Goal: Task Accomplishment & Management: Manage account settings

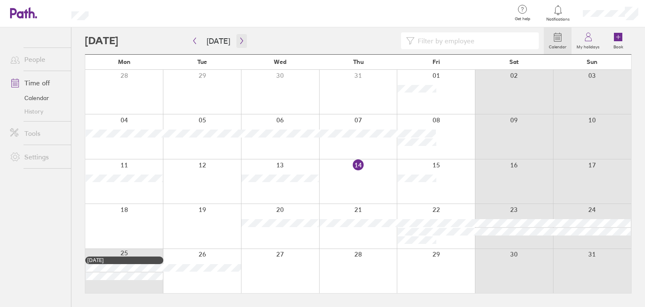
click at [239, 42] on icon "button" at bounding box center [242, 40] width 6 height 7
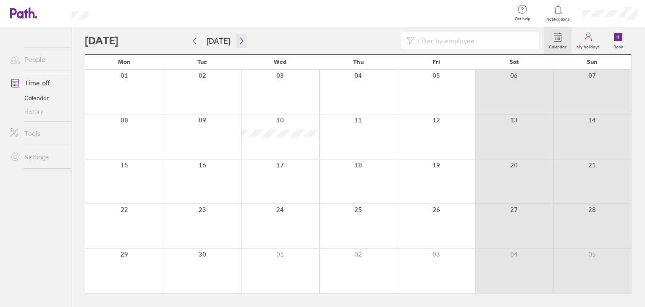
click at [239, 44] on icon "button" at bounding box center [242, 40] width 6 height 7
